Goal: Task Accomplishment & Management: Use online tool/utility

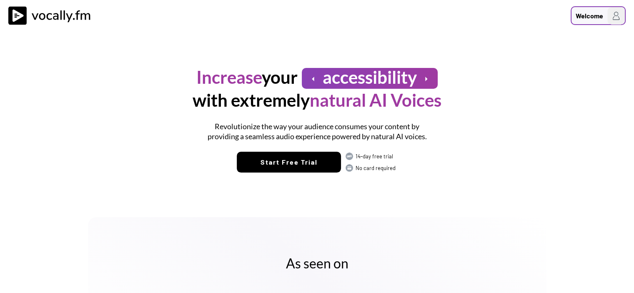
click at [581, 16] on div "Welcome" at bounding box center [590, 16] width 28 height 10
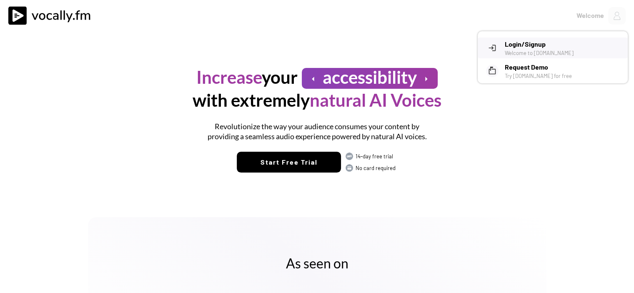
click at [550, 46] on h3 "Login/Signup" at bounding box center [563, 44] width 117 height 10
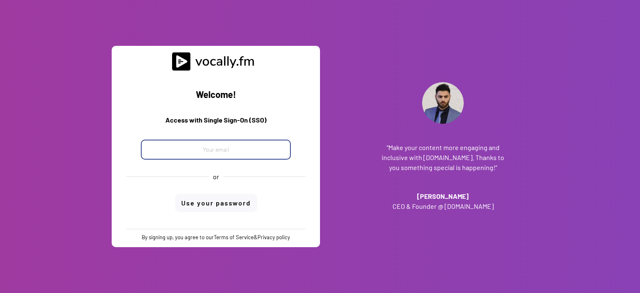
click at [207, 145] on input "email" at bounding box center [216, 150] width 150 height 20
click at [198, 146] on input "email" at bounding box center [216, 150] width 150 height 20
paste input "[EMAIL_ADDRESS][DOMAIN_NAME]"
type input "[EMAIL_ADDRESS][DOMAIN_NAME]"
click at [232, 200] on div "Welcome! Access with Single Sign-On (SSO) progetto_enicom_2023@eni.com or Use y…" at bounding box center [216, 150] width 196 height 158
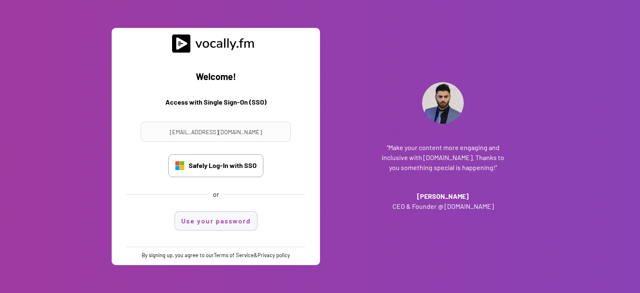
click at [232, 219] on button "Use your password" at bounding box center [216, 221] width 82 height 18
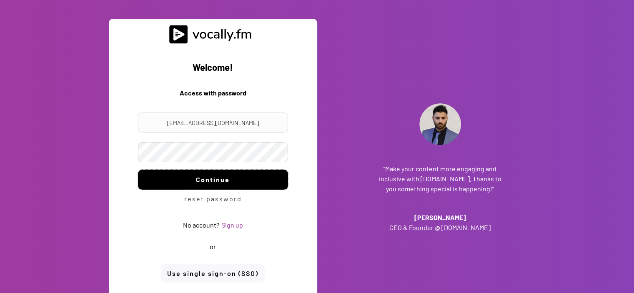
click at [240, 174] on button "Continue" at bounding box center [213, 180] width 150 height 20
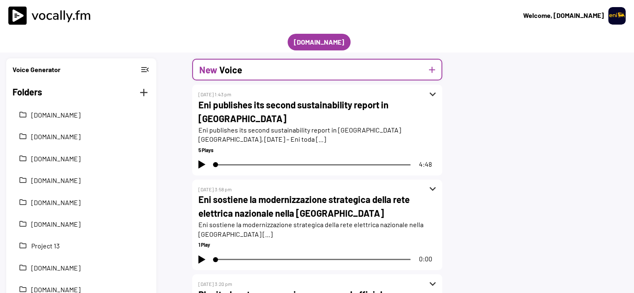
click at [433, 68] on button "add" at bounding box center [432, 70] width 10 height 10
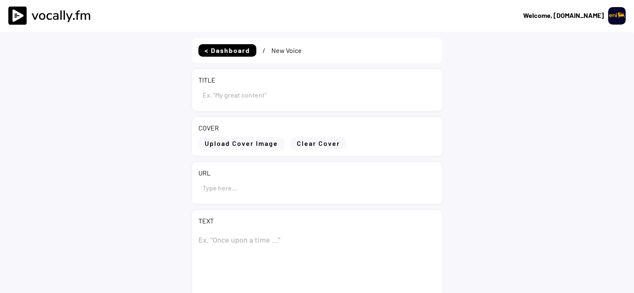
type input "Draft"
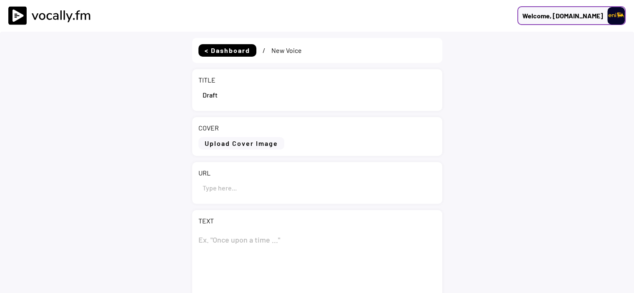
click at [560, 15] on div "Welcome, Eni.com" at bounding box center [562, 16] width 81 height 10
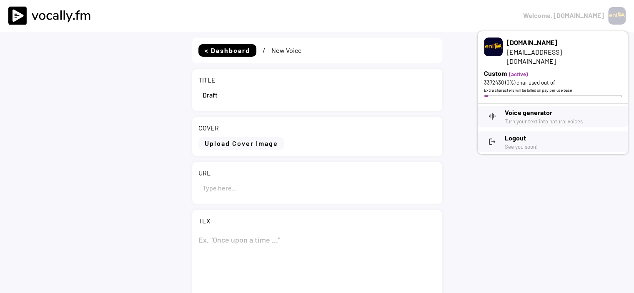
click at [517, 133] on h3 "Logout" at bounding box center [563, 138] width 117 height 10
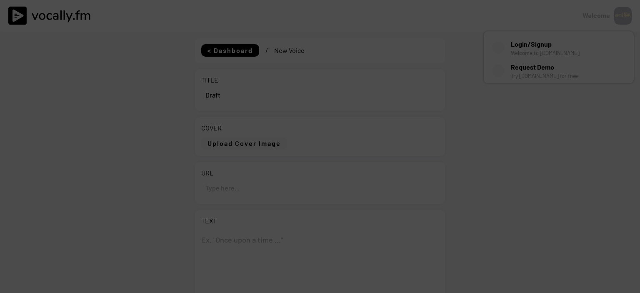
select select ""PLACEHOLDER_1427118222253""
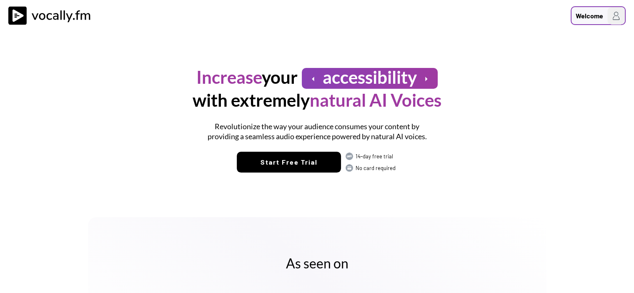
click at [604, 18] on div "Welcome" at bounding box center [598, 15] width 55 height 19
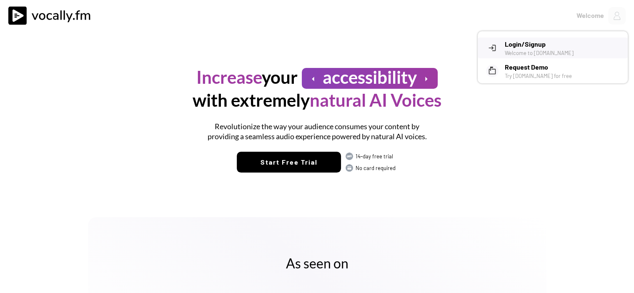
click at [532, 49] on div "Welcome to [DOMAIN_NAME]" at bounding box center [563, 53] width 117 height 8
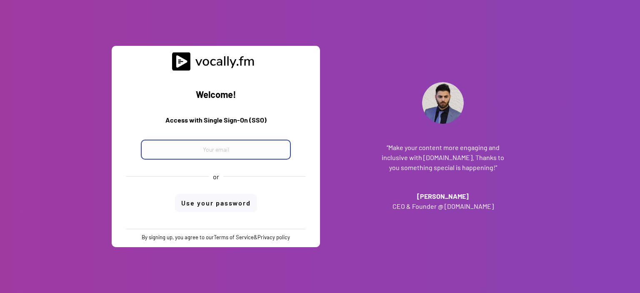
click at [222, 148] on input "email" at bounding box center [216, 150] width 150 height 20
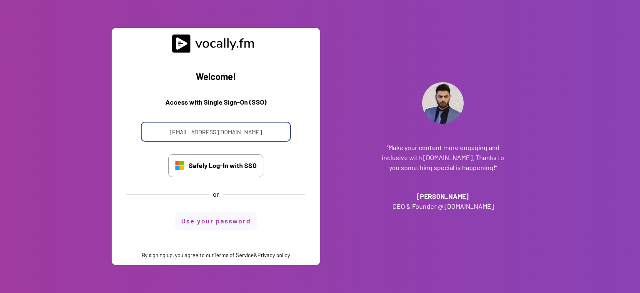
type input "antonella.iovine@external.eni.com"
click at [231, 216] on button "Use your password" at bounding box center [216, 221] width 82 height 18
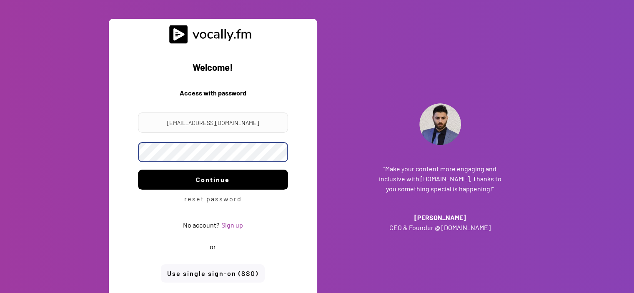
click at [204, 180] on button "Continue" at bounding box center [213, 180] width 150 height 20
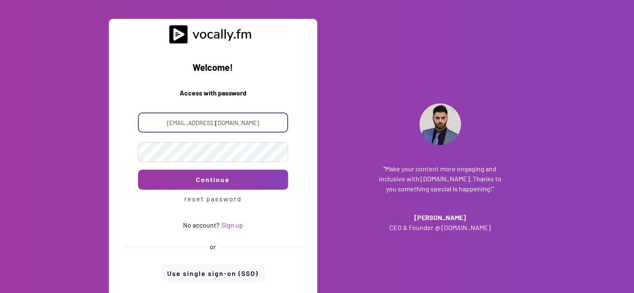
drag, startPoint x: 264, startPoint y: 123, endPoint x: 102, endPoint y: 123, distance: 162.6
click at [102, 123] on div "Welcome! Access with Single Sign-On (SSO) Access with password antonella.iovine…" at bounding box center [317, 168] width 634 height 336
click at [245, 118] on input "email" at bounding box center [213, 123] width 150 height 20
paste input "[EMAIL_ADDRESS][DOMAIN_NAME]"
type input "[EMAIL_ADDRESS][DOMAIN_NAME]"
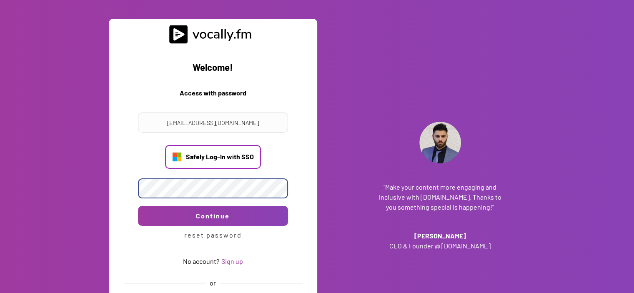
click at [189, 155] on div "Welcome! Access with Single Sign-On (SSO) Access with password progetto_enicom_…" at bounding box center [213, 190] width 196 height 292
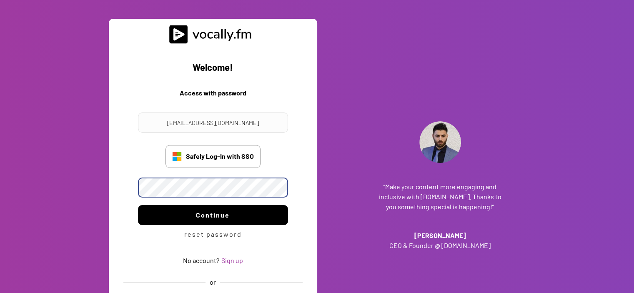
click at [240, 216] on button "Continue" at bounding box center [213, 215] width 150 height 20
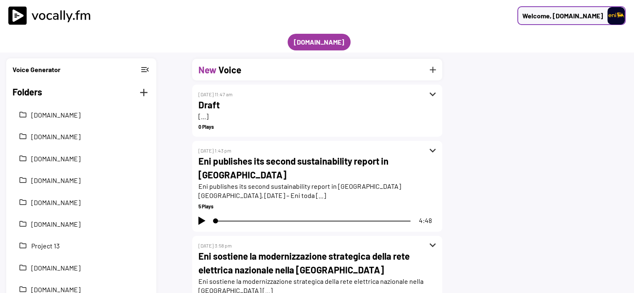
click at [575, 23] on div "Welcome, [DOMAIN_NAME]" at bounding box center [571, 15] width 108 height 19
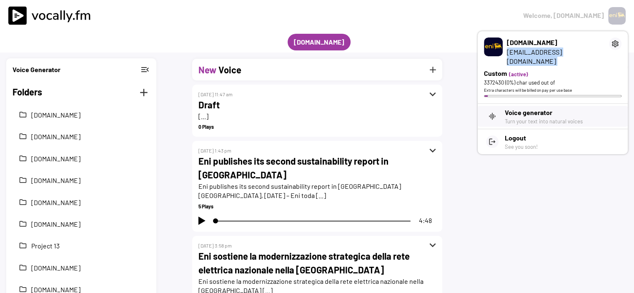
drag, startPoint x: 508, startPoint y: 53, endPoint x: 607, endPoint y: 51, distance: 98.8
click at [607, 51] on div "[DOMAIN_NAME] [EMAIL_ADDRESS][DOMAIN_NAME] settings" at bounding box center [553, 52] width 150 height 29
click at [436, 28] on div "Welcome, [DOMAIN_NAME]" at bounding box center [317, 16] width 634 height 32
click at [516, 134] on h3 "Logout" at bounding box center [563, 138] width 117 height 10
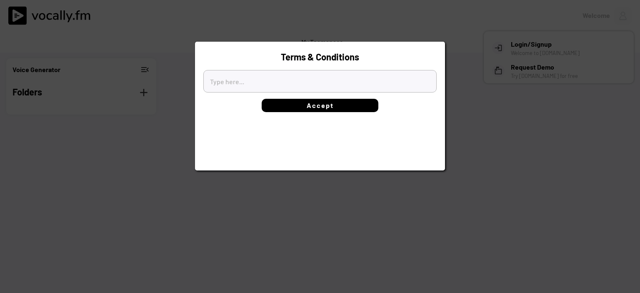
type textarea "[l]Ipsum do Sitamet[/c] Adipi el sed Doeiusmo tempori ut Laboree.do magnaaliqua…"
